Goal: Task Accomplishment & Management: Use online tool/utility

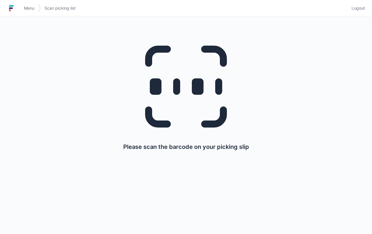
click at [169, 77] on icon at bounding box center [186, 86] width 112 height 112
click at [14, 8] on img at bounding box center [11, 8] width 9 height 9
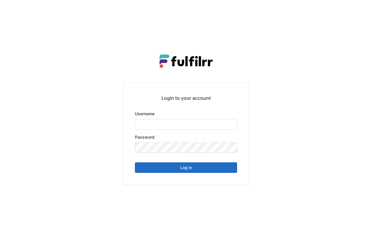
type input "******"
click at [182, 168] on button "Log in" at bounding box center [186, 167] width 102 height 11
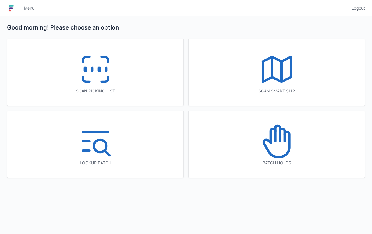
click at [89, 66] on icon at bounding box center [95, 69] width 37 height 37
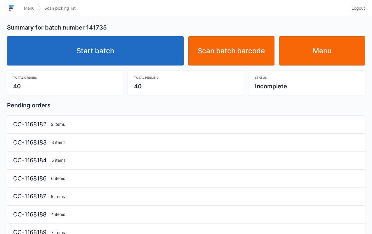
click at [122, 55] on link "Start batch" at bounding box center [95, 50] width 177 height 29
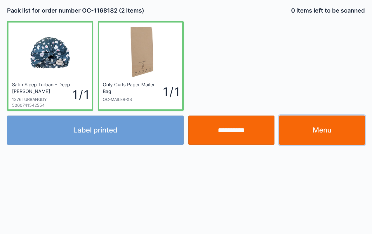
click at [322, 129] on link "Menu" at bounding box center [322, 129] width 86 height 29
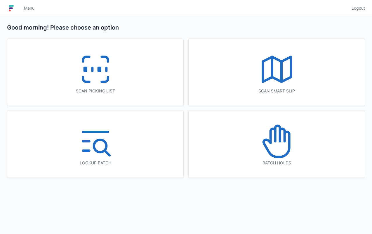
click at [93, 65] on icon at bounding box center [95, 69] width 37 height 37
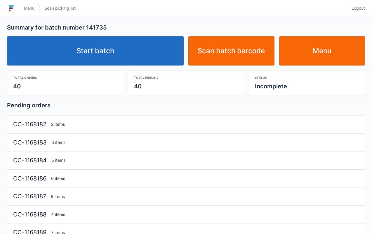
click at [97, 56] on link "Start batch" at bounding box center [95, 50] width 177 height 29
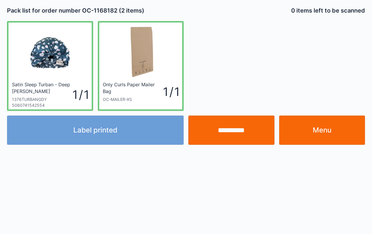
click at [311, 128] on link "Menu" at bounding box center [322, 129] width 86 height 29
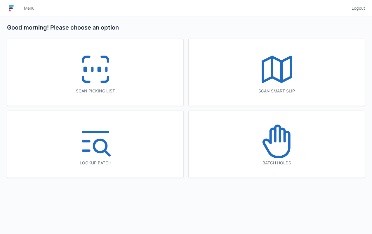
click at [99, 70] on rect at bounding box center [98, 69] width 1 height 3
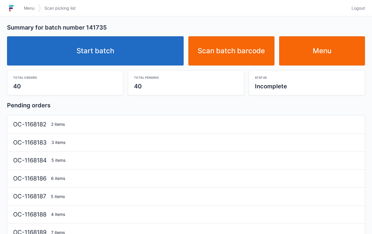
click at [105, 51] on link "Start batch" at bounding box center [95, 50] width 177 height 29
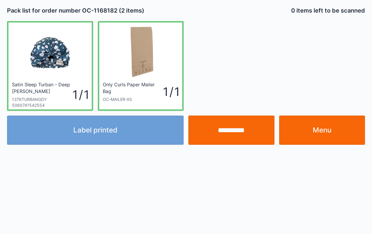
click at [325, 128] on link "Menu" at bounding box center [322, 129] width 86 height 29
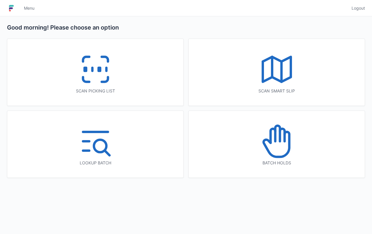
click at [94, 64] on icon at bounding box center [95, 69] width 37 height 37
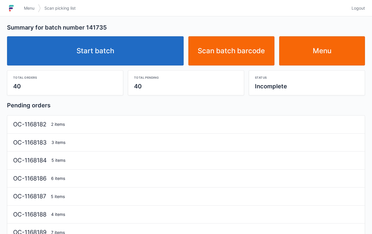
click at [107, 51] on link "Start batch" at bounding box center [95, 50] width 177 height 29
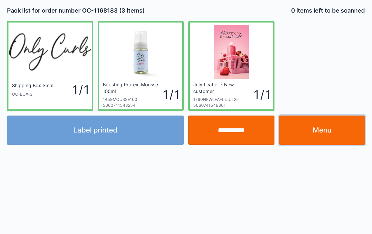
click at [318, 127] on link "Menu" at bounding box center [322, 129] width 86 height 29
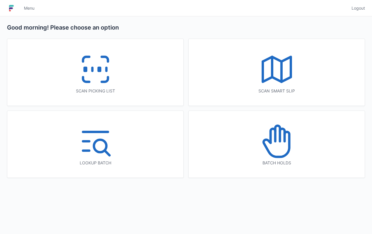
click at [100, 68] on rect at bounding box center [98, 69] width 1 height 3
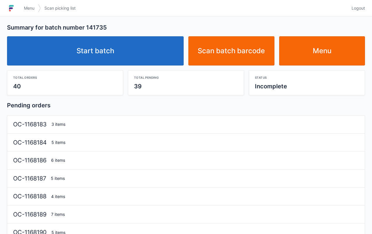
click at [127, 46] on link "Start batch" at bounding box center [95, 50] width 177 height 29
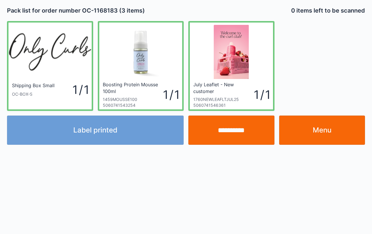
click at [316, 129] on link "Menu" at bounding box center [322, 129] width 86 height 29
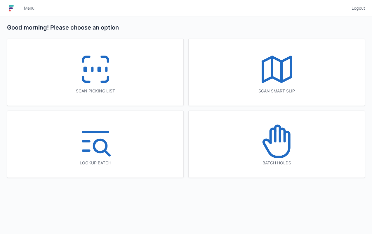
click at [105, 63] on icon at bounding box center [95, 69] width 37 height 37
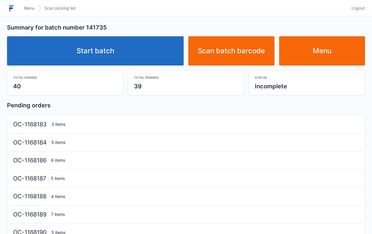
click at [100, 50] on link "Start batch" at bounding box center [95, 50] width 177 height 29
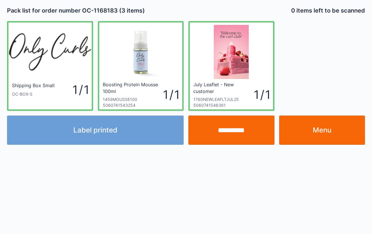
click at [319, 129] on link "Menu" at bounding box center [322, 129] width 86 height 29
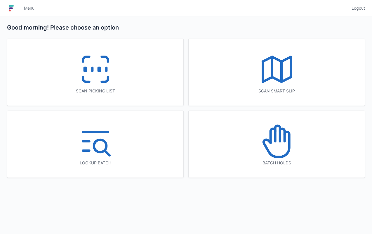
click at [96, 69] on icon at bounding box center [95, 69] width 37 height 37
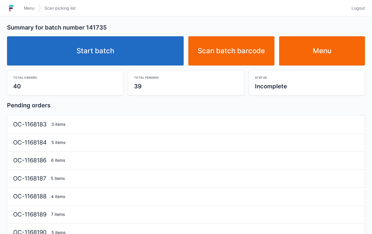
click at [112, 50] on link "Start batch" at bounding box center [95, 50] width 177 height 29
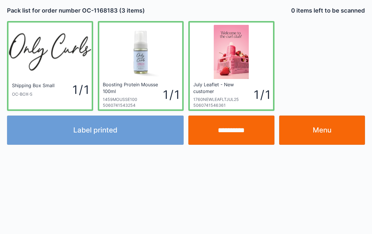
click at [321, 124] on link "Menu" at bounding box center [322, 129] width 86 height 29
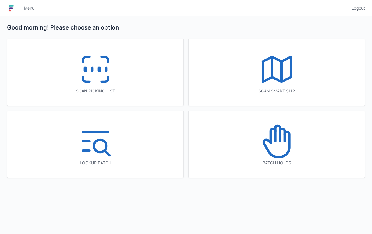
click at [98, 69] on rect at bounding box center [98, 69] width 1 height 3
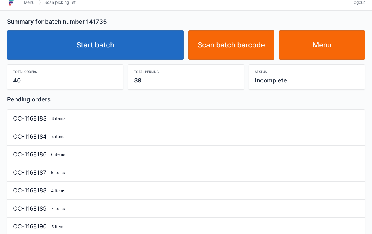
scroll to position [6, 0]
click at [101, 48] on link "Start batch" at bounding box center [95, 44] width 177 height 29
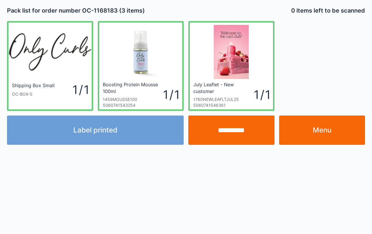
click at [327, 132] on link "Menu" at bounding box center [322, 129] width 86 height 29
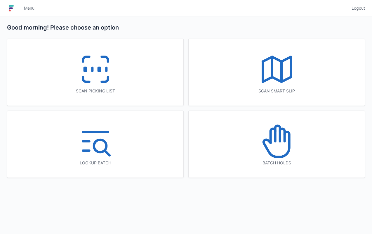
click at [92, 70] on line at bounding box center [92, 69] width 0 height 3
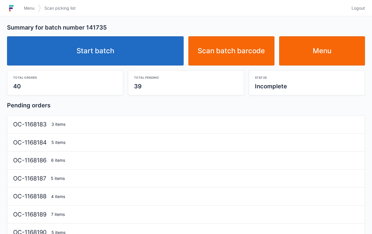
click at [119, 50] on link "Start batch" at bounding box center [95, 50] width 177 height 29
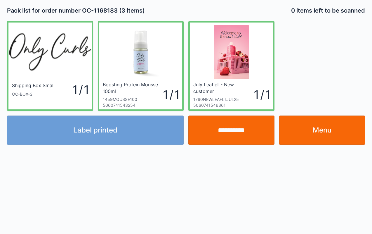
click at [334, 127] on link "Menu" at bounding box center [322, 129] width 86 height 29
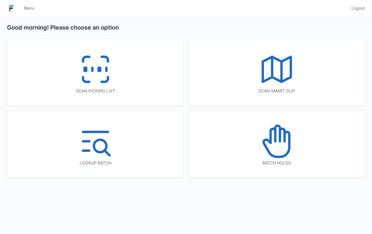
click at [108, 87] on icon at bounding box center [95, 69] width 37 height 37
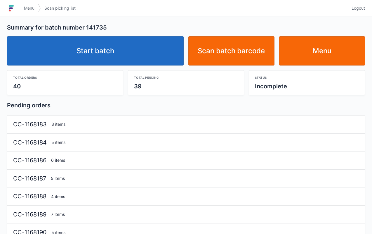
click at [90, 57] on link "Start batch" at bounding box center [95, 50] width 177 height 29
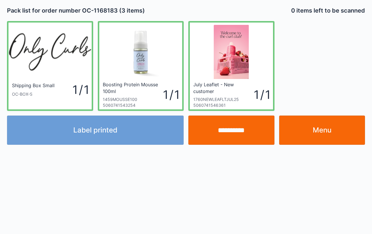
click at [337, 137] on link "Menu" at bounding box center [322, 129] width 86 height 29
